Goal: Task Accomplishment & Management: Use online tool/utility

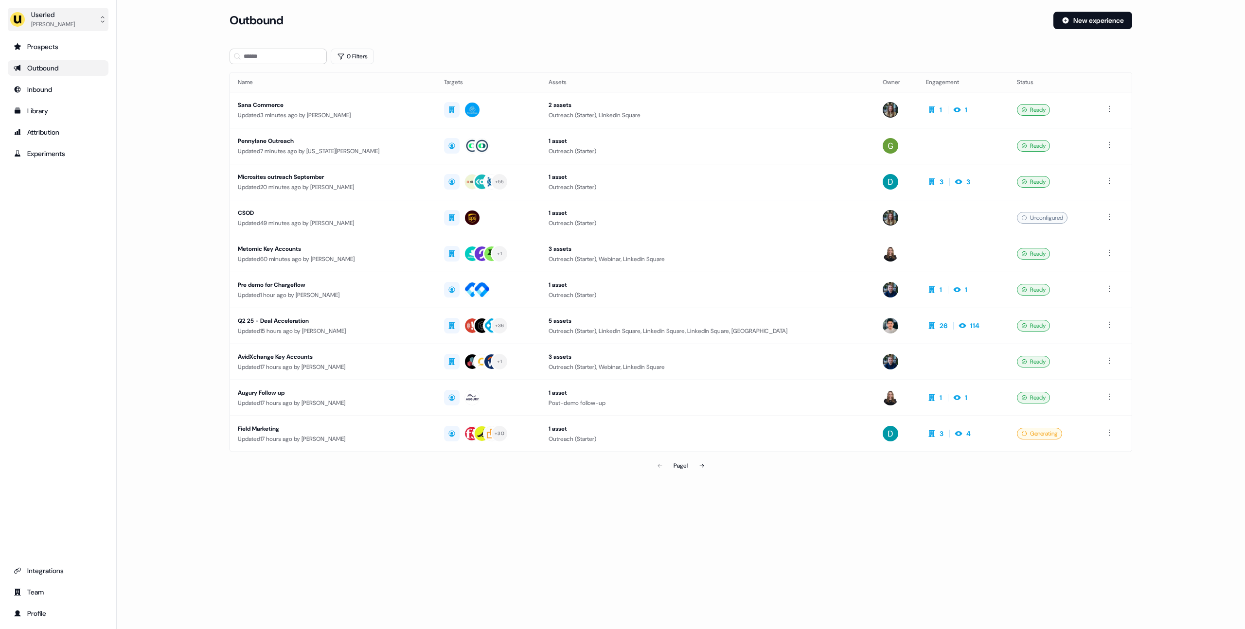
click at [70, 18] on div "Userled" at bounding box center [53, 15] width 44 height 10
click at [67, 42] on div "Impersonate (Admin)" at bounding box center [58, 46] width 92 height 18
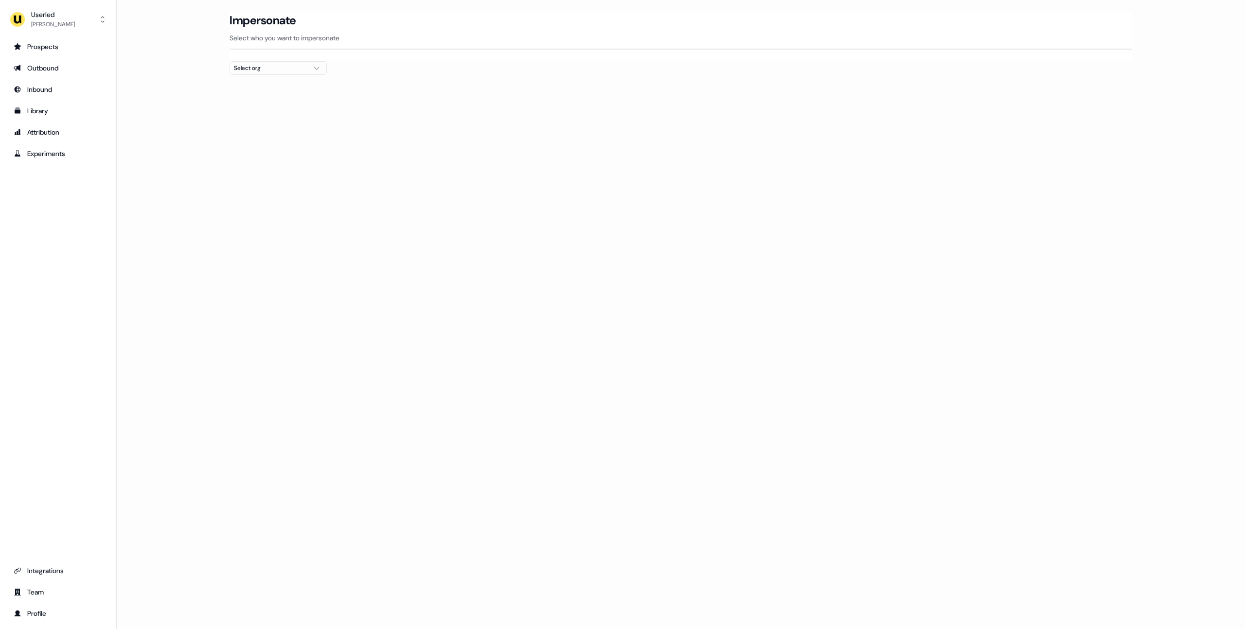
click at [293, 71] on div "Select org" at bounding box center [270, 68] width 73 height 10
type input "*****"
click at [263, 99] on div "Canva" at bounding box center [278, 103] width 96 height 16
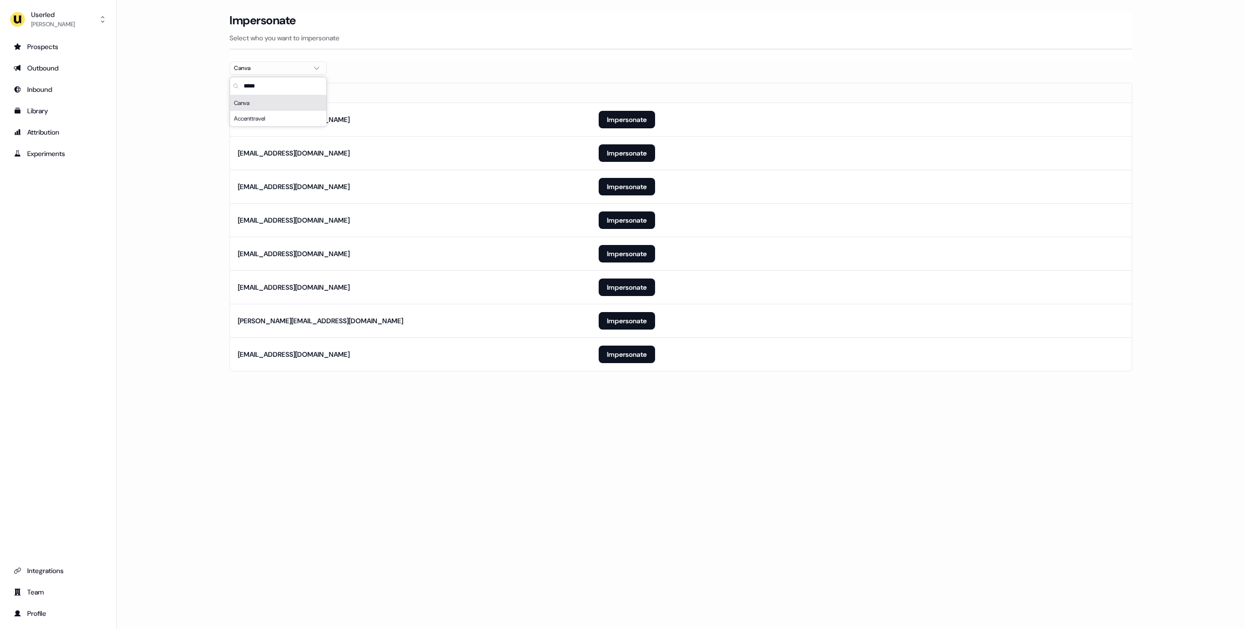
click at [168, 120] on main "Loading... Impersonate Select who you want to impersonate Canva Email [EMAIL_AD…" at bounding box center [681, 205] width 1128 height 387
click at [614, 154] on button "Impersonate" at bounding box center [627, 153] width 56 height 18
